Goal: Navigation & Orientation: Find specific page/section

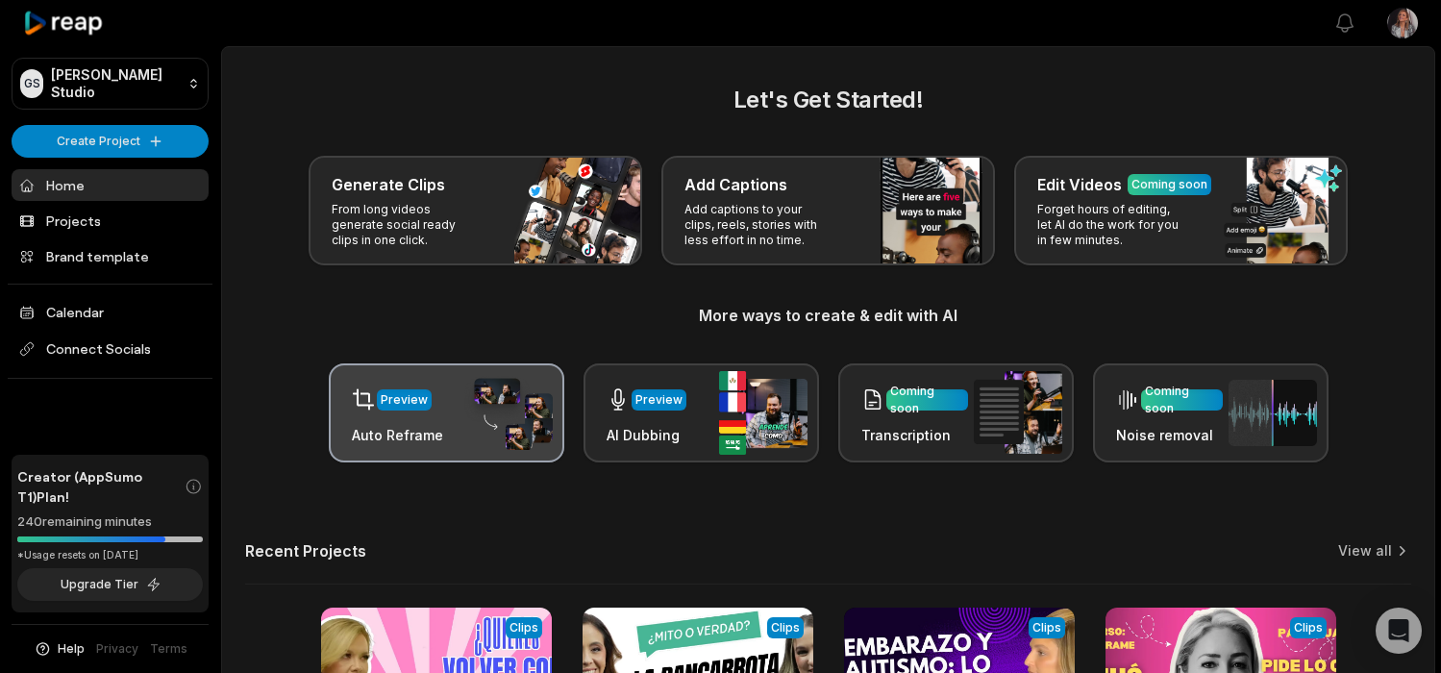
scroll to position [287, 0]
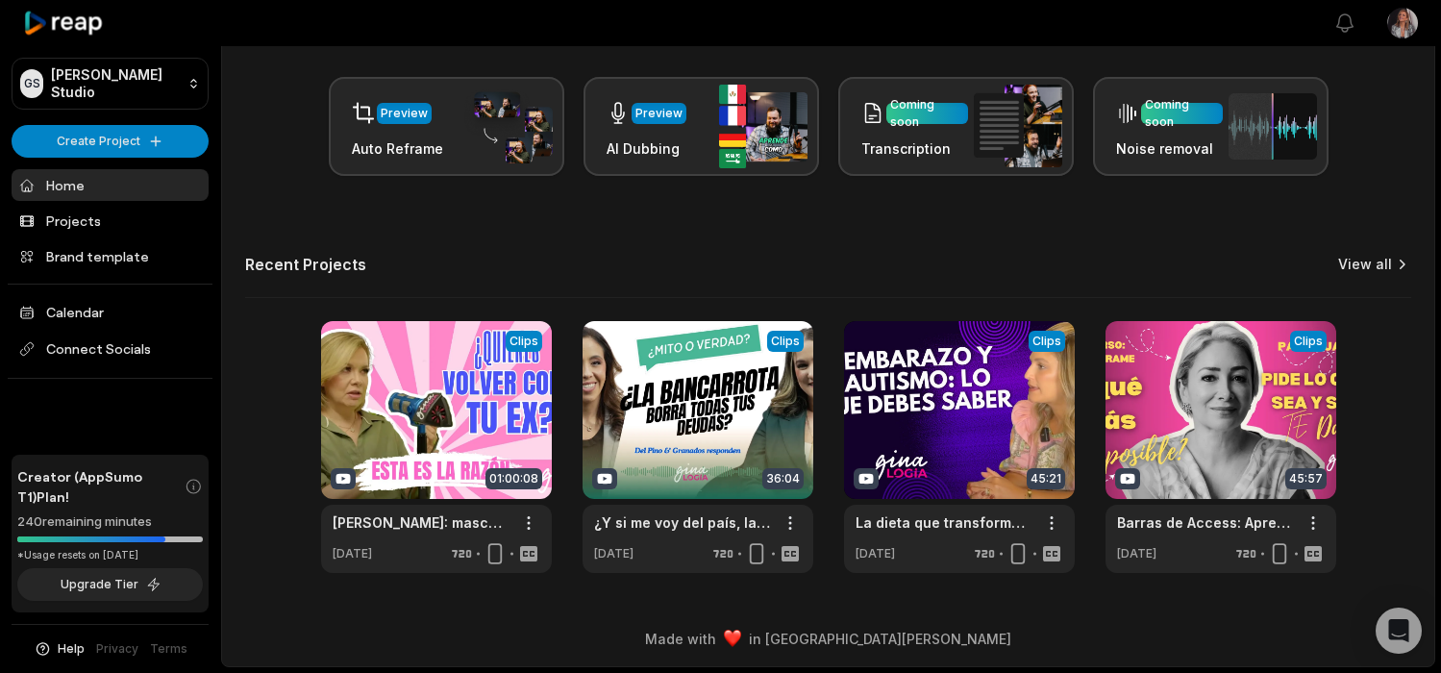
click at [1379, 264] on link "View all" at bounding box center [1365, 264] width 54 height 19
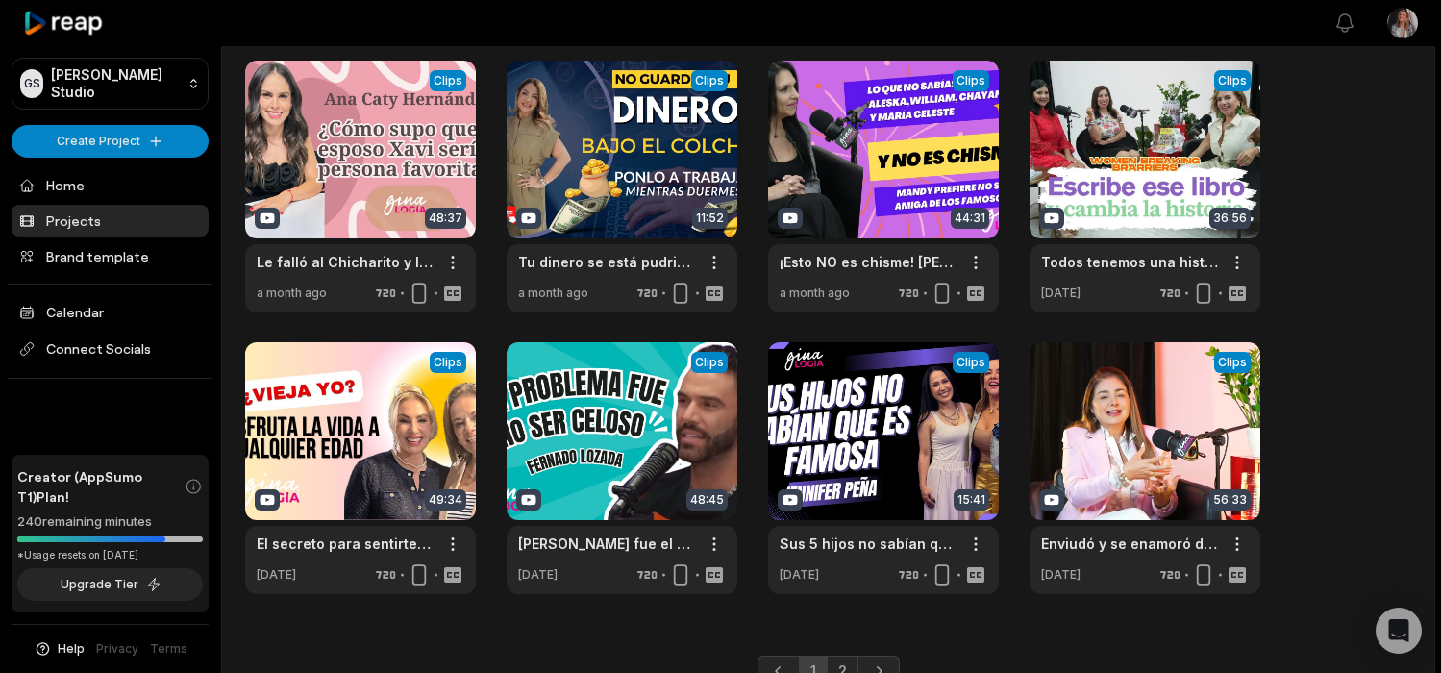
scroll to position [447, 0]
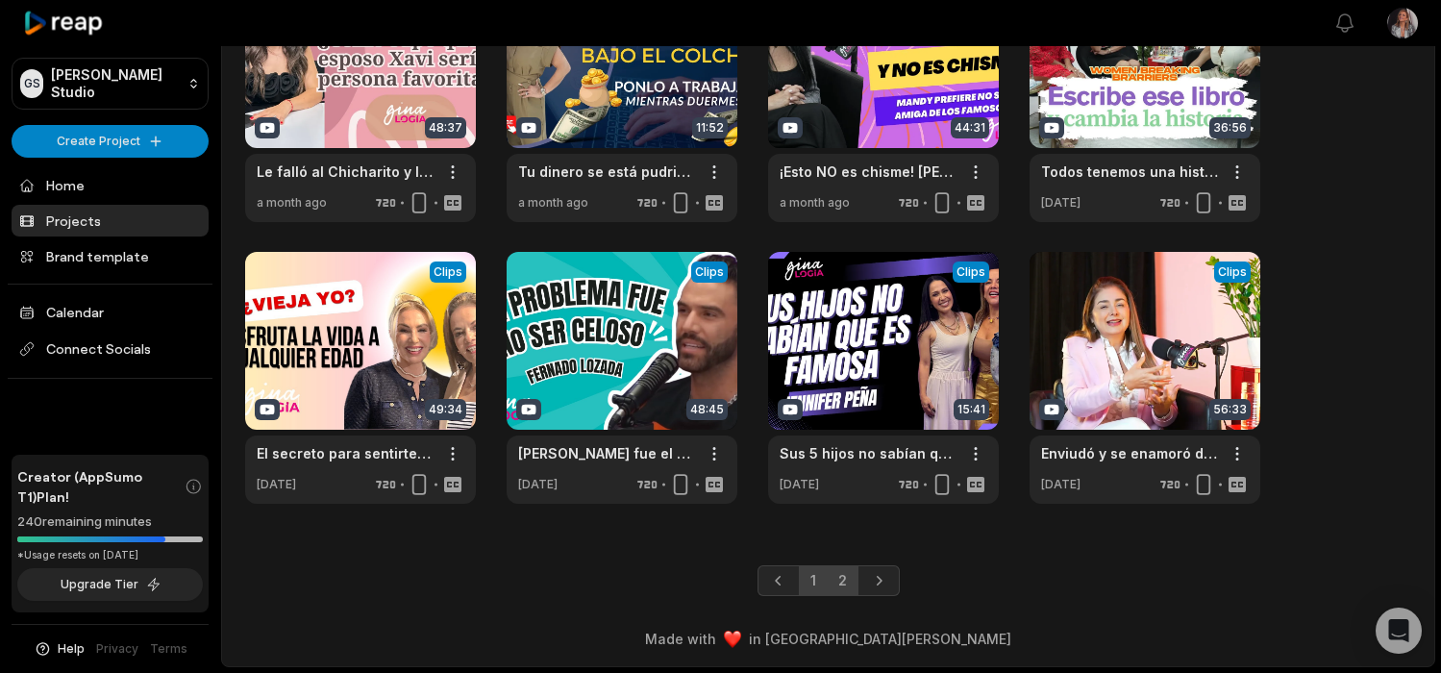
click at [842, 579] on link "2" at bounding box center [843, 580] width 32 height 31
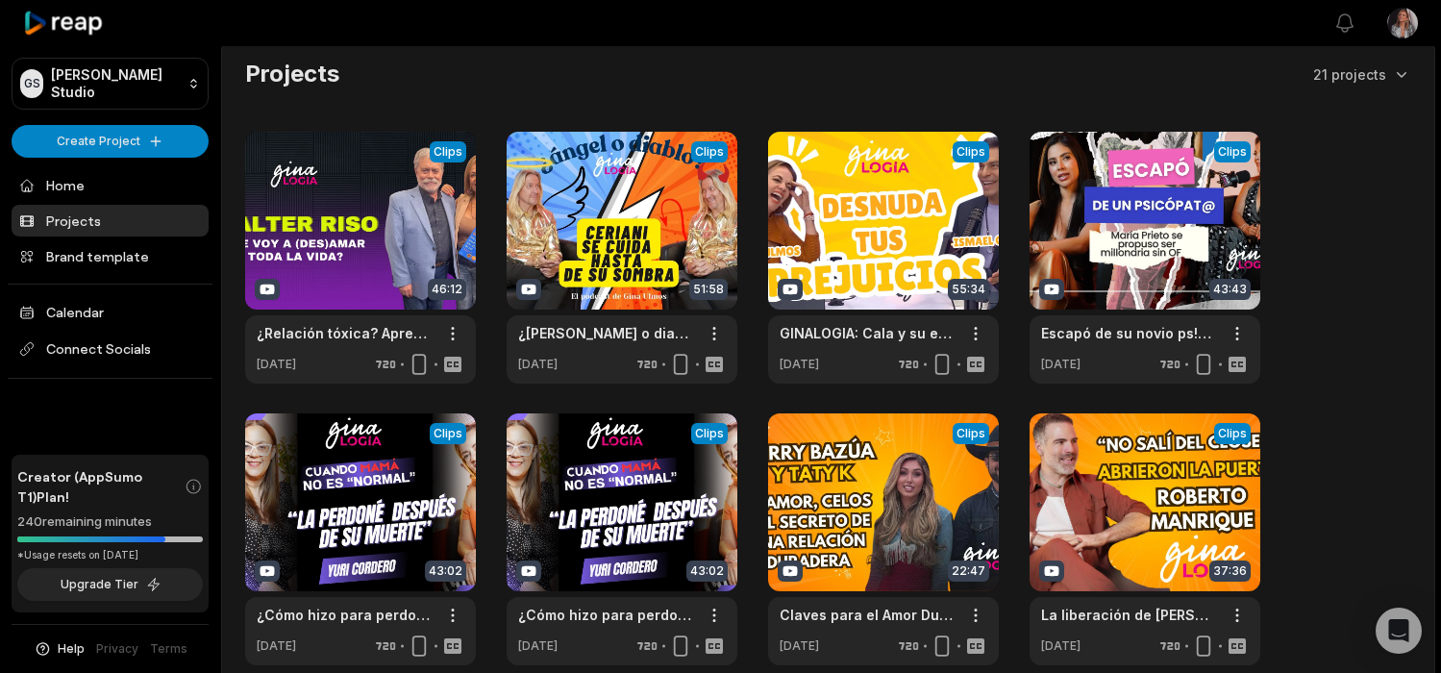
scroll to position [0, 0]
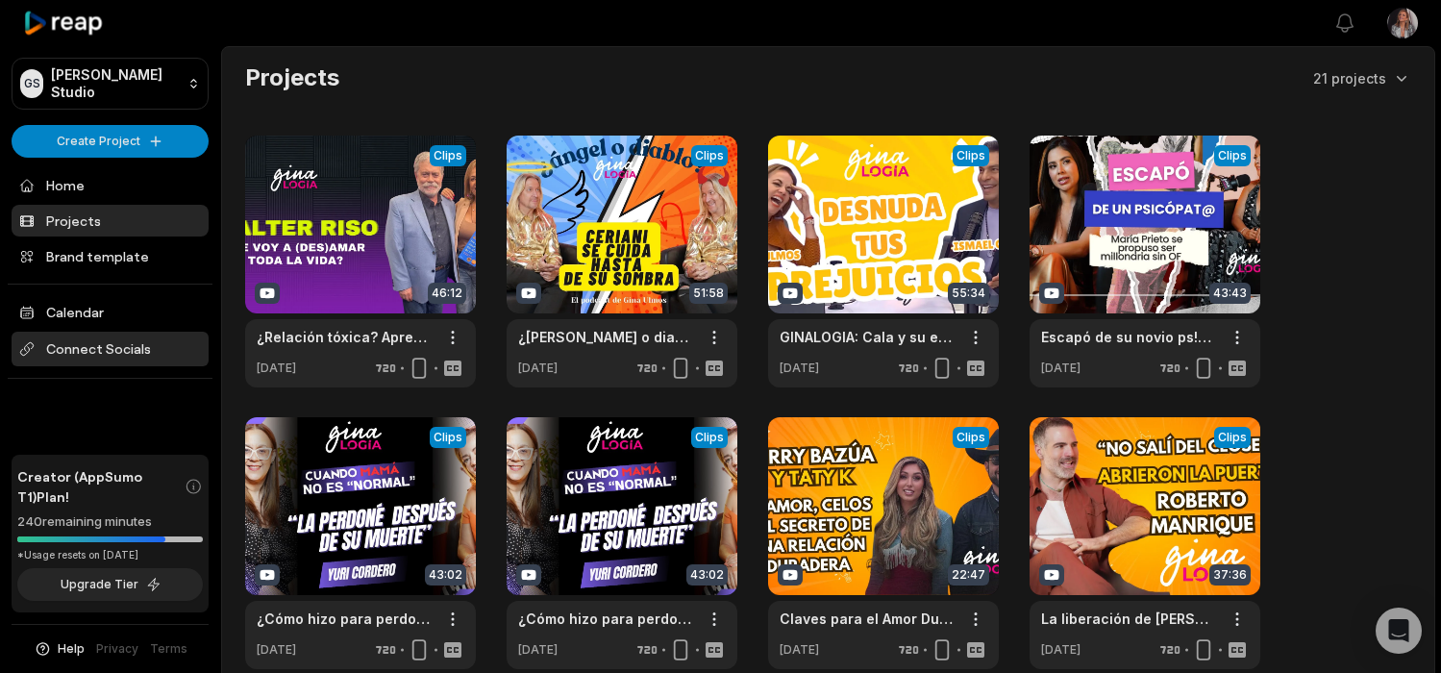
click at [103, 350] on span "Connect Socials" at bounding box center [110, 349] width 197 height 35
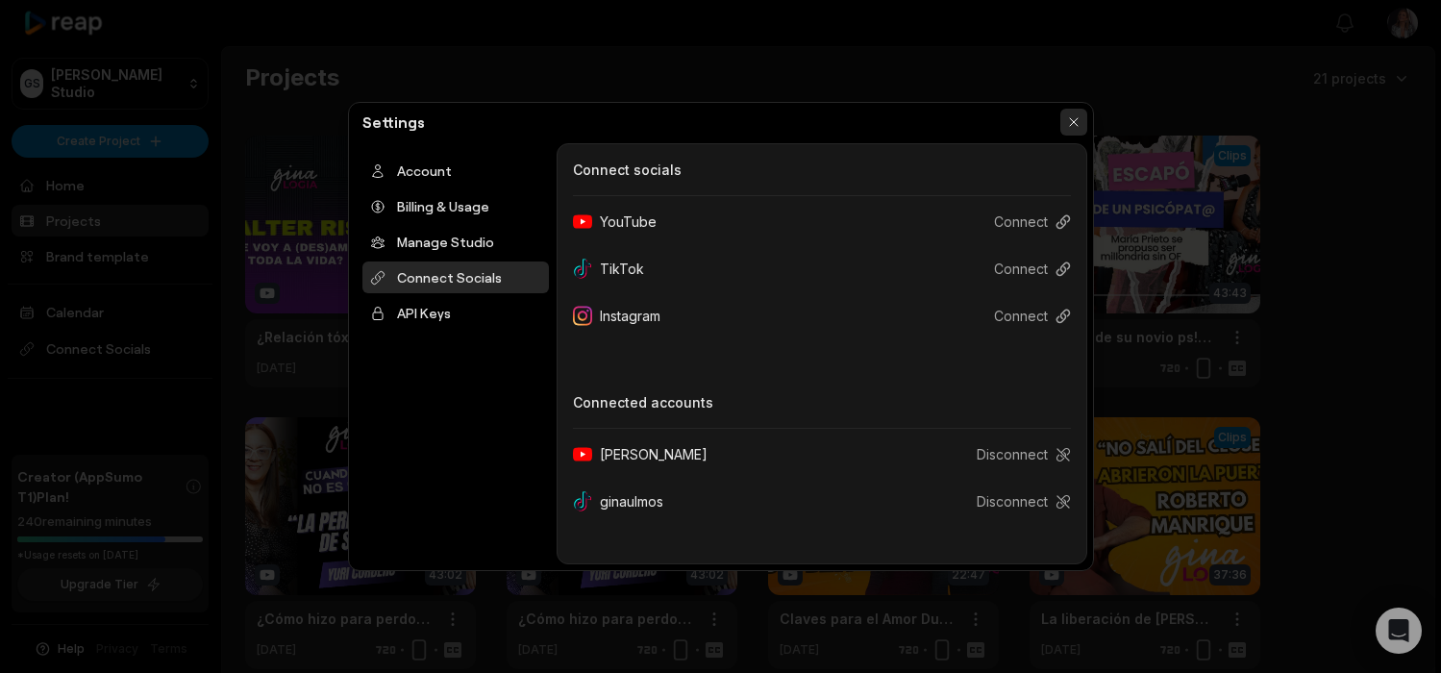
click at [1073, 119] on button "button" at bounding box center [1074, 122] width 27 height 27
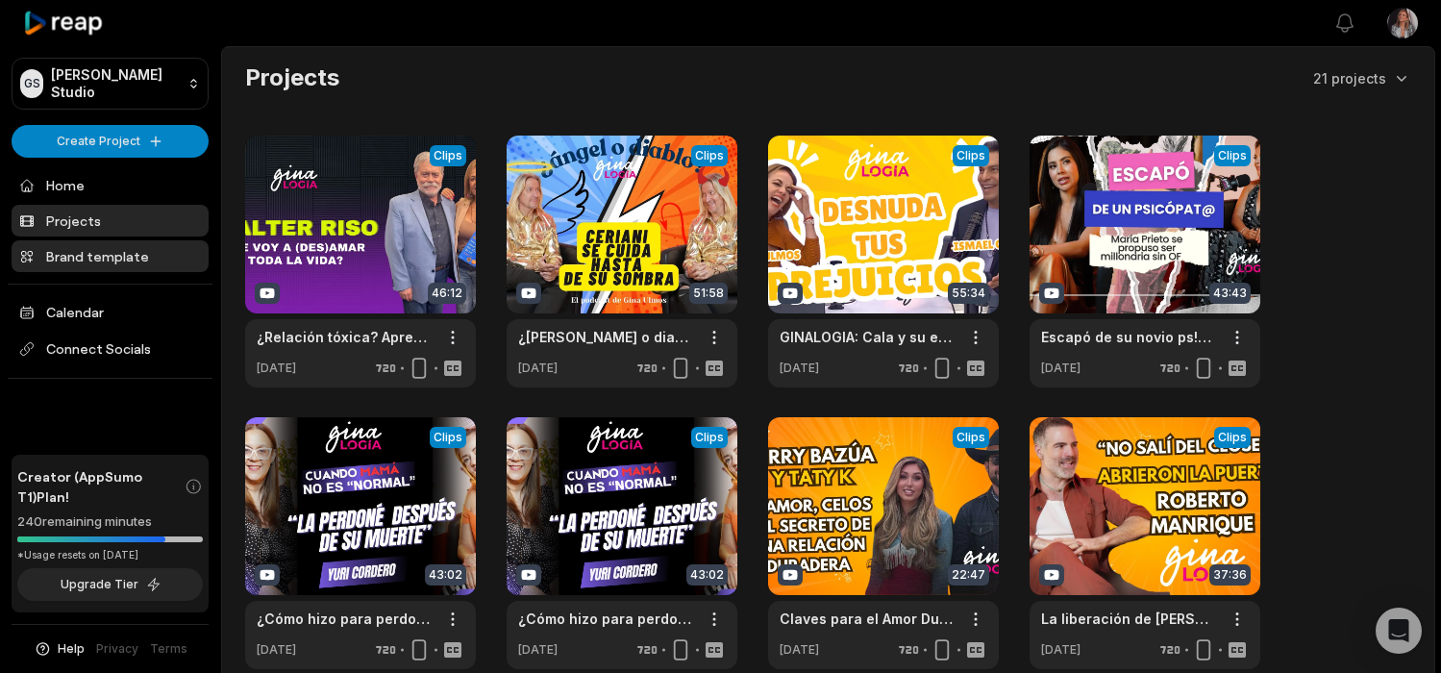
click at [117, 259] on link "Brand template" at bounding box center [110, 256] width 197 height 32
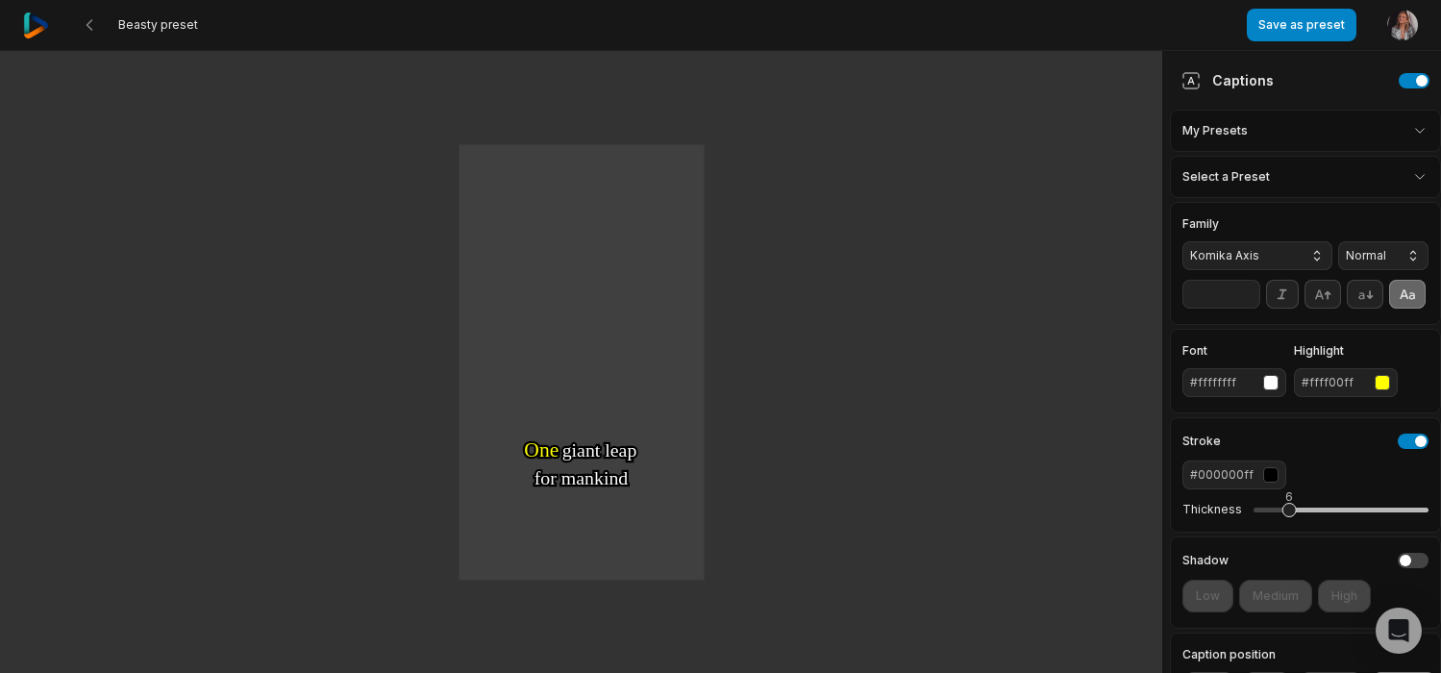
scroll to position [1, 0]
click at [1257, 130] on html "Beasty preset Save as preset Open user menu One One small small step step for f…" at bounding box center [720, 335] width 1441 height 673
click at [1258, 177] on html "Beasty preset Save as preset Open user menu One One small small step step for f…" at bounding box center [720, 335] width 1441 height 673
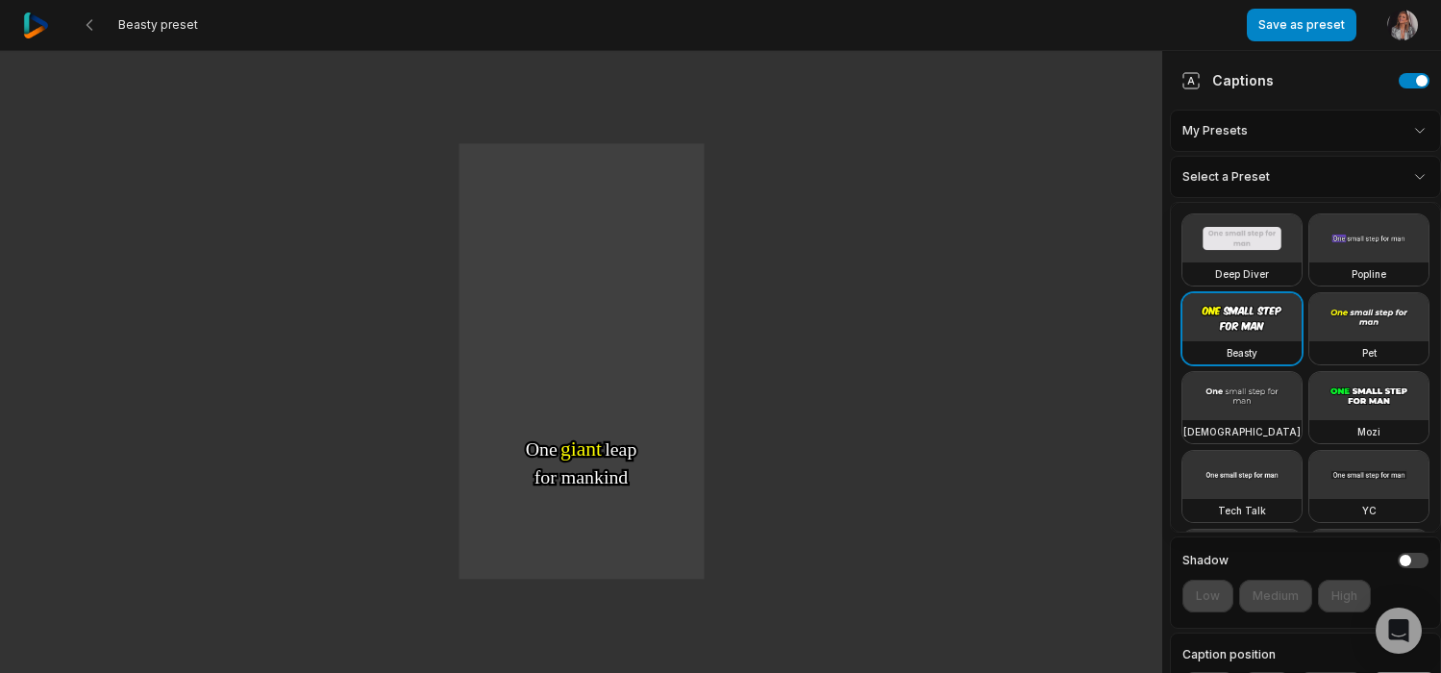
click at [1258, 177] on html "Beasty preset Save as preset Open user menu One One small small step step for f…" at bounding box center [720, 335] width 1441 height 673
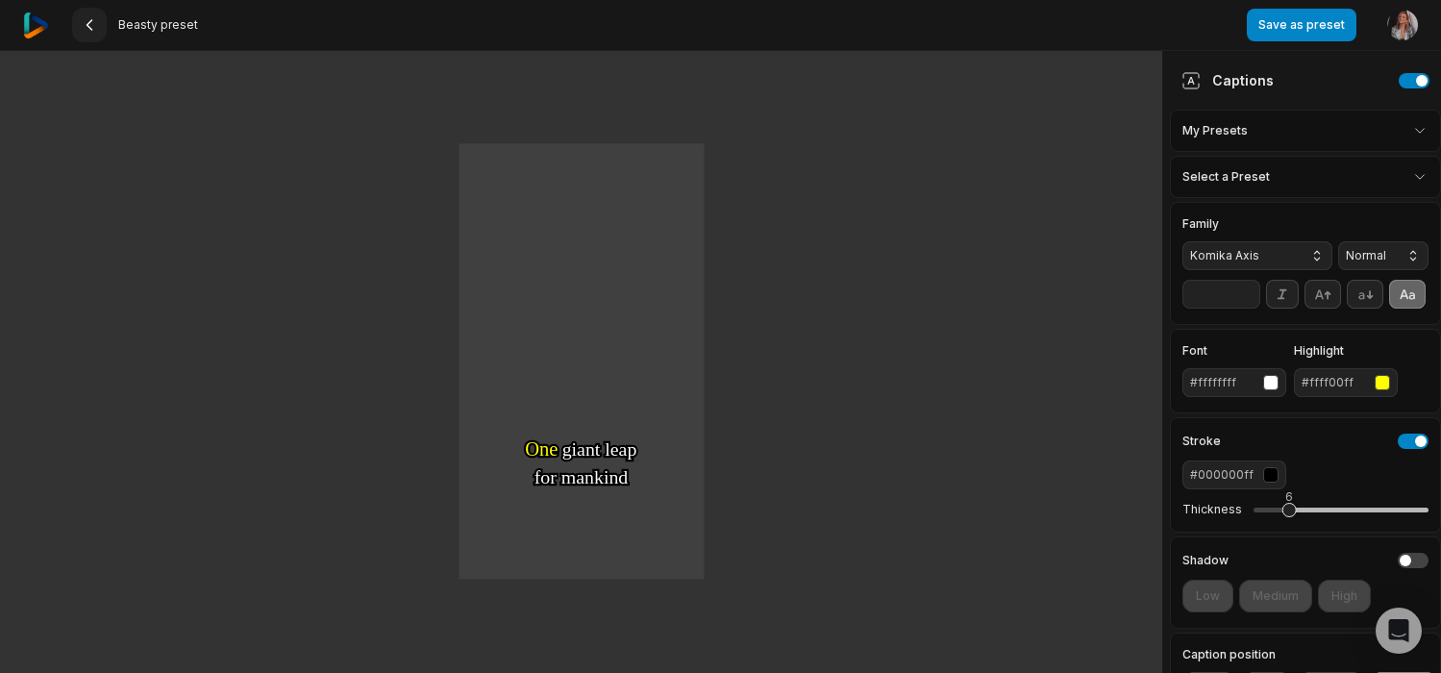
click at [87, 25] on 335 at bounding box center [89, 25] width 5 height 10
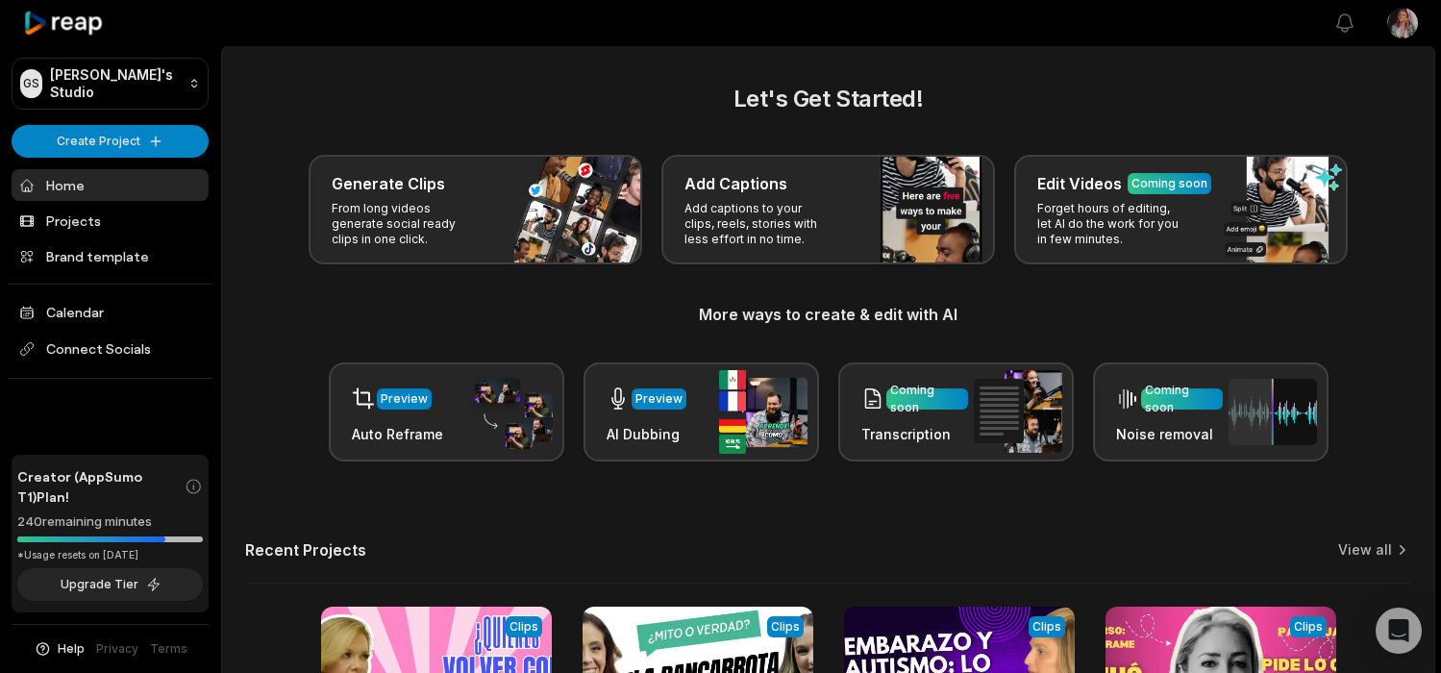
click at [45, 22] on icon at bounding box center [64, 24] width 82 height 26
